Goal: Task Accomplishment & Management: Manage account settings

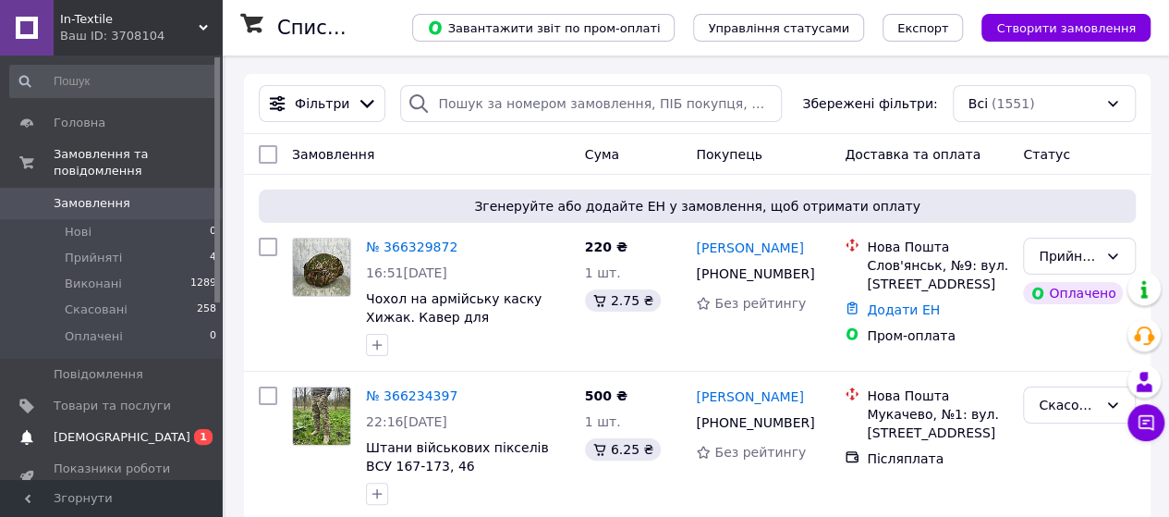
click at [106, 432] on link "Сповіщення 0 1" at bounding box center [113, 437] width 227 height 31
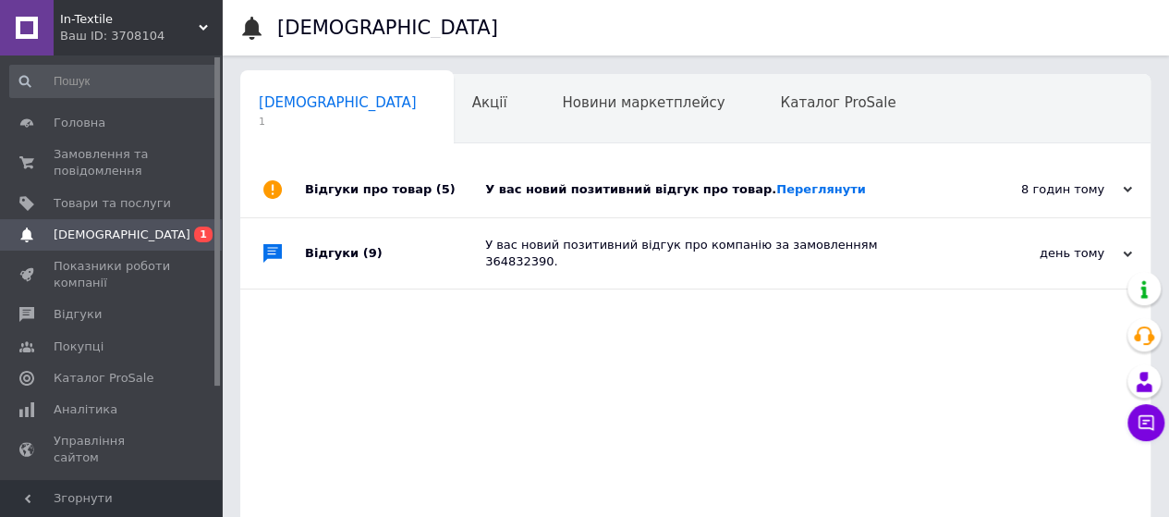
scroll to position [0, 6]
click at [797, 197] on div "У вас новий позитивний відгук про товар. Переглянути" at bounding box center [716, 189] width 462 height 17
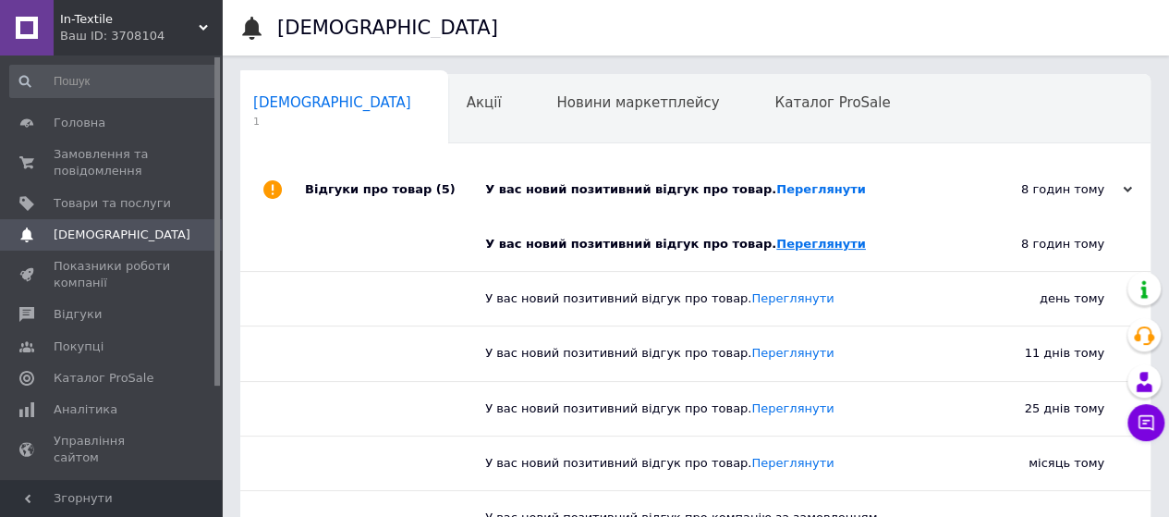
click at [778, 243] on link "Переглянути" at bounding box center [821, 244] width 90 height 14
click at [805, 188] on link "Переглянути" at bounding box center [821, 189] width 90 height 14
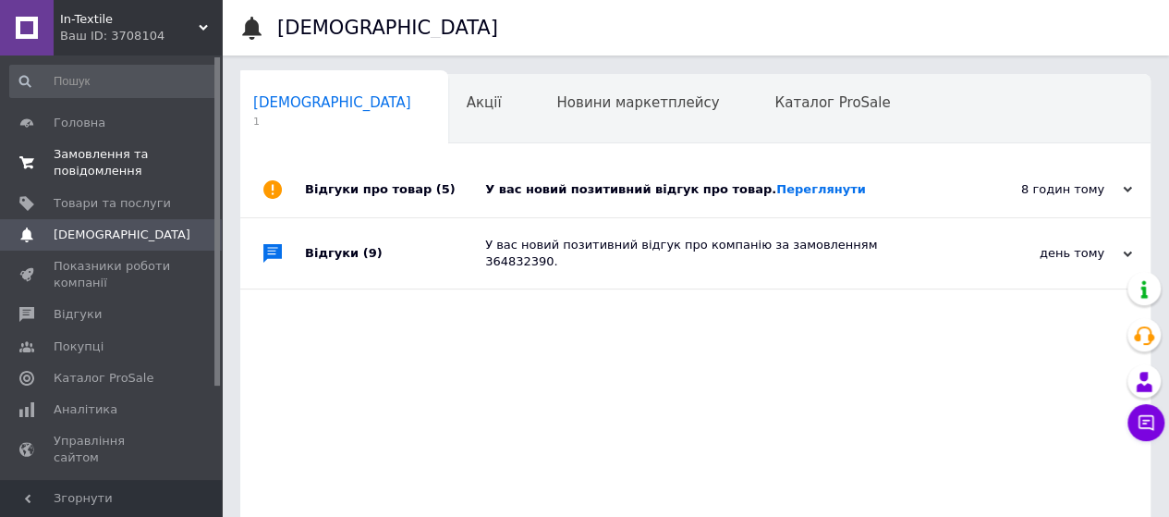
click at [102, 181] on link "Замовлення та повідомлення 0 0" at bounding box center [113, 163] width 227 height 48
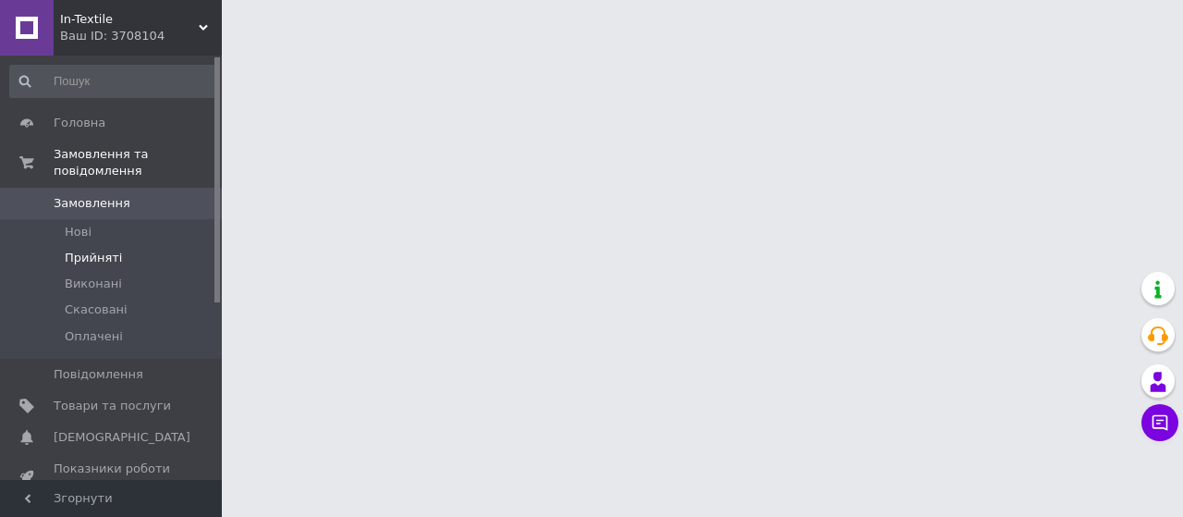
click at [101, 250] on span "Прийняті" at bounding box center [93, 258] width 57 height 17
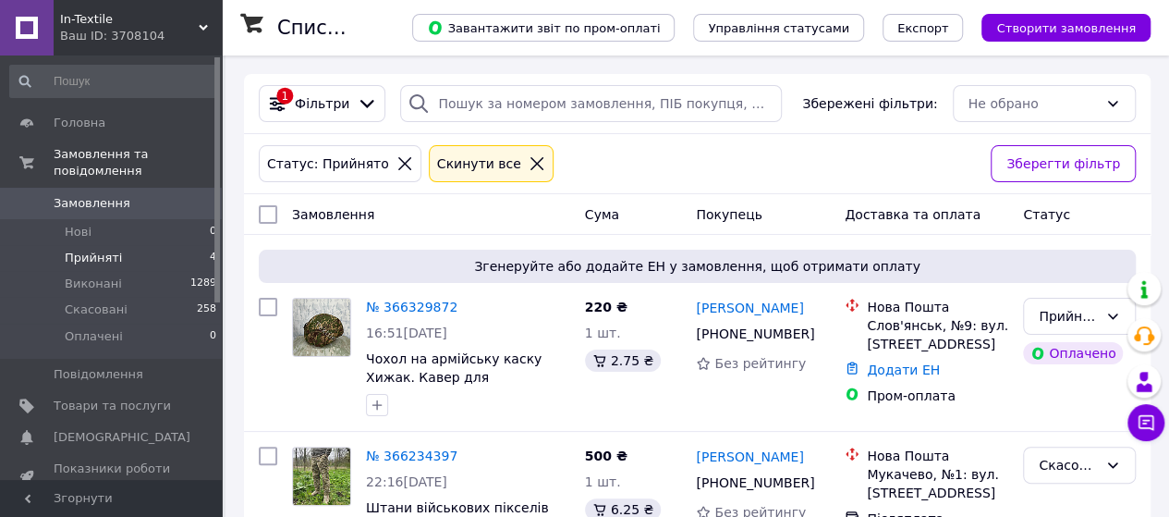
click at [143, 245] on li "Прийняті 4" at bounding box center [113, 258] width 227 height 26
click at [116, 249] on li "Прийняті 4" at bounding box center [113, 258] width 227 height 26
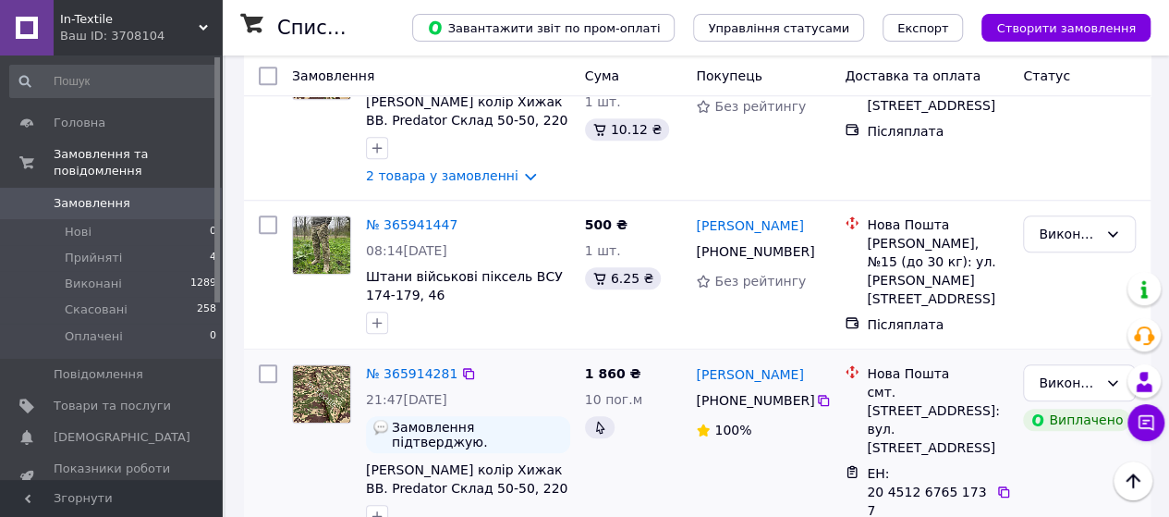
scroll to position [1017, 0]
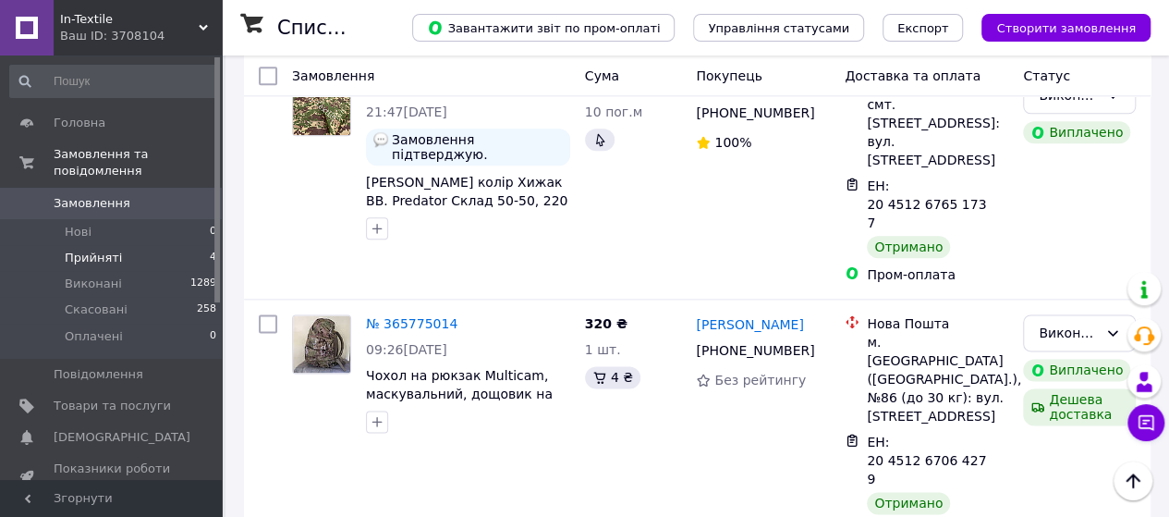
click at [91, 250] on span "Прийняті" at bounding box center [93, 258] width 57 height 17
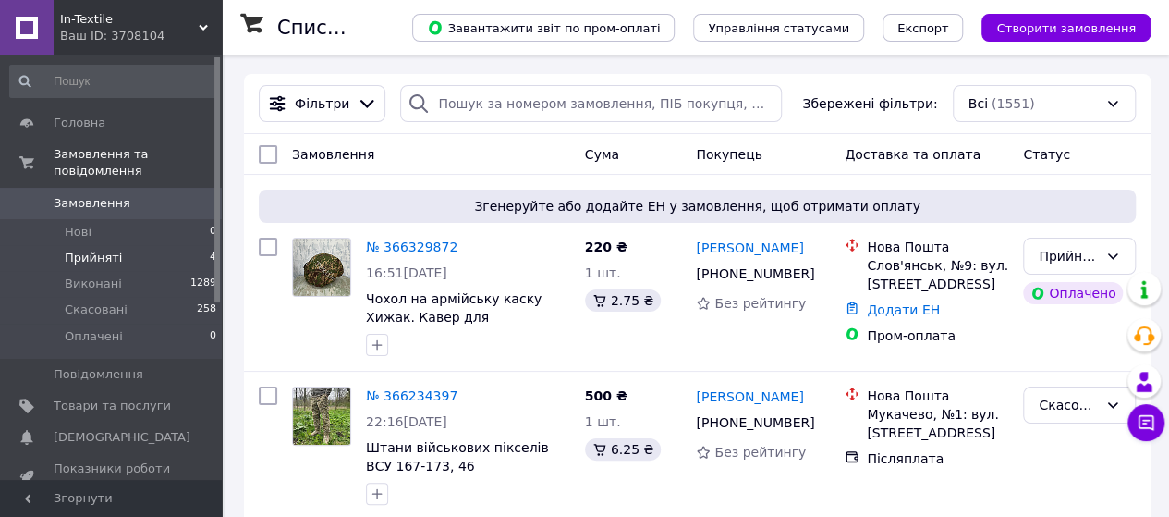
click at [150, 245] on li "Прийняті 4" at bounding box center [113, 258] width 227 height 26
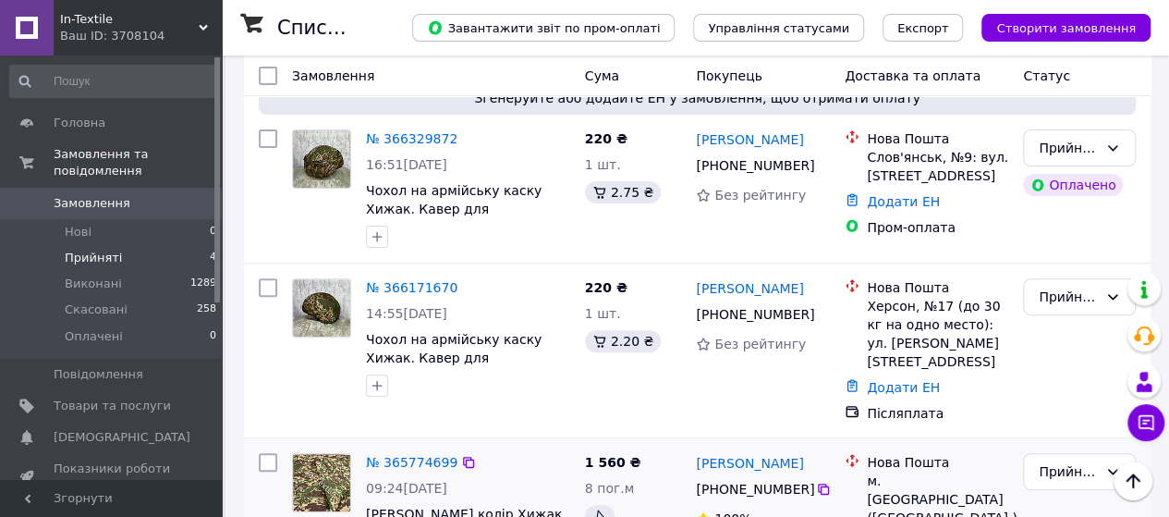
scroll to position [116, 0]
